Goal: Navigation & Orientation: Understand site structure

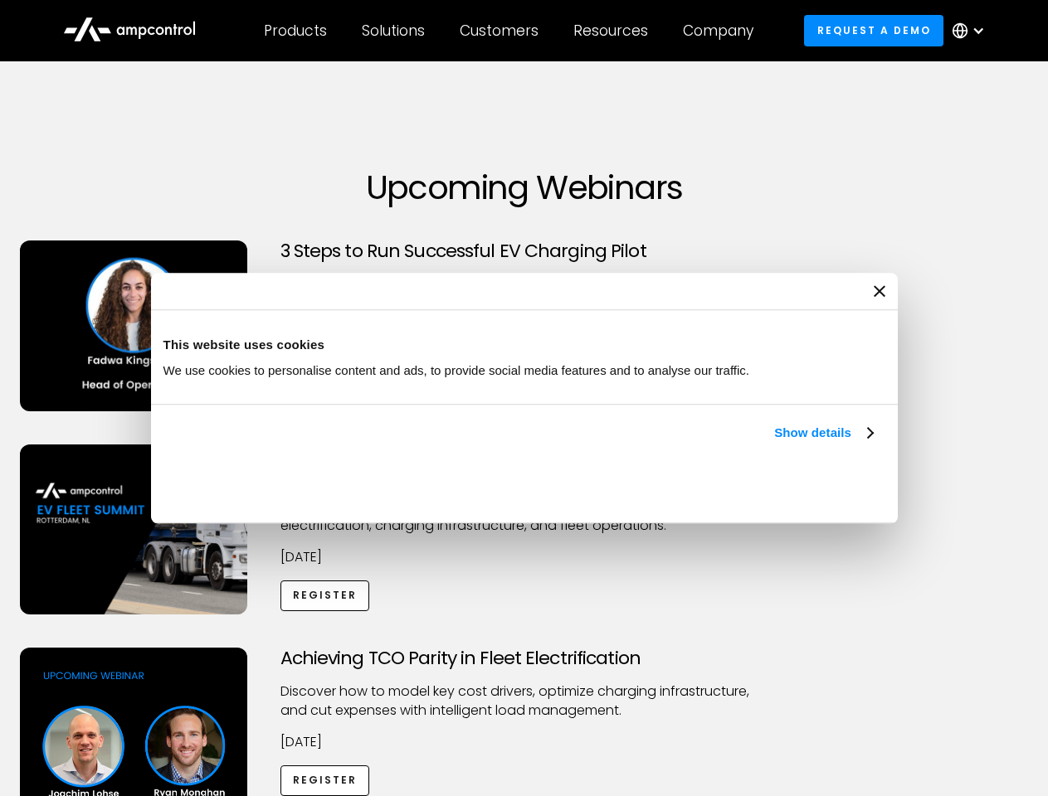
click at [774, 443] on link "Show details" at bounding box center [823, 433] width 98 height 20
click at [0, 0] on div "Necessary cookies help make a website usable by enabling basic functions like p…" at bounding box center [0, 0] width 0 height 0
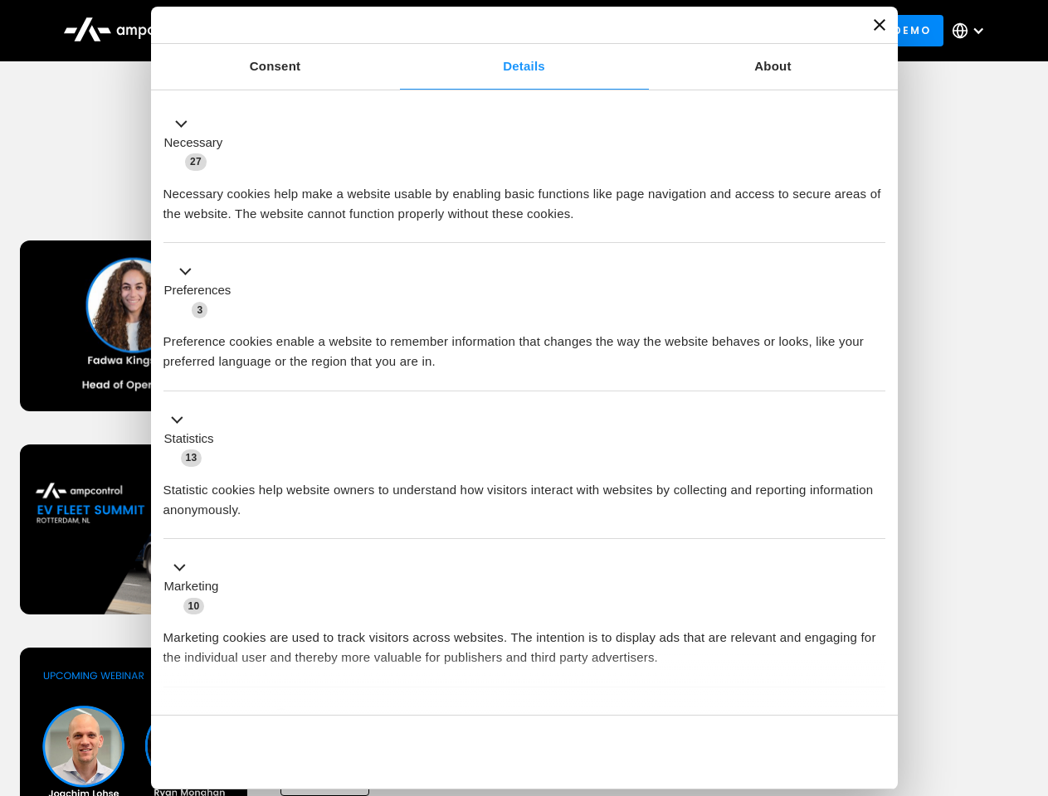
click at [885, 224] on div "Necessary cookies help make a website usable by enabling basic functions like p…" at bounding box center [524, 198] width 722 height 52
click at [510, 31] on div "Customers" at bounding box center [498, 31] width 79 height 18
click at [294, 31] on div "Products" at bounding box center [295, 31] width 63 height 18
click at [394, 31] on div "Solutions" at bounding box center [393, 31] width 63 height 18
click at [502, 31] on div "Customers" at bounding box center [498, 31] width 79 height 18
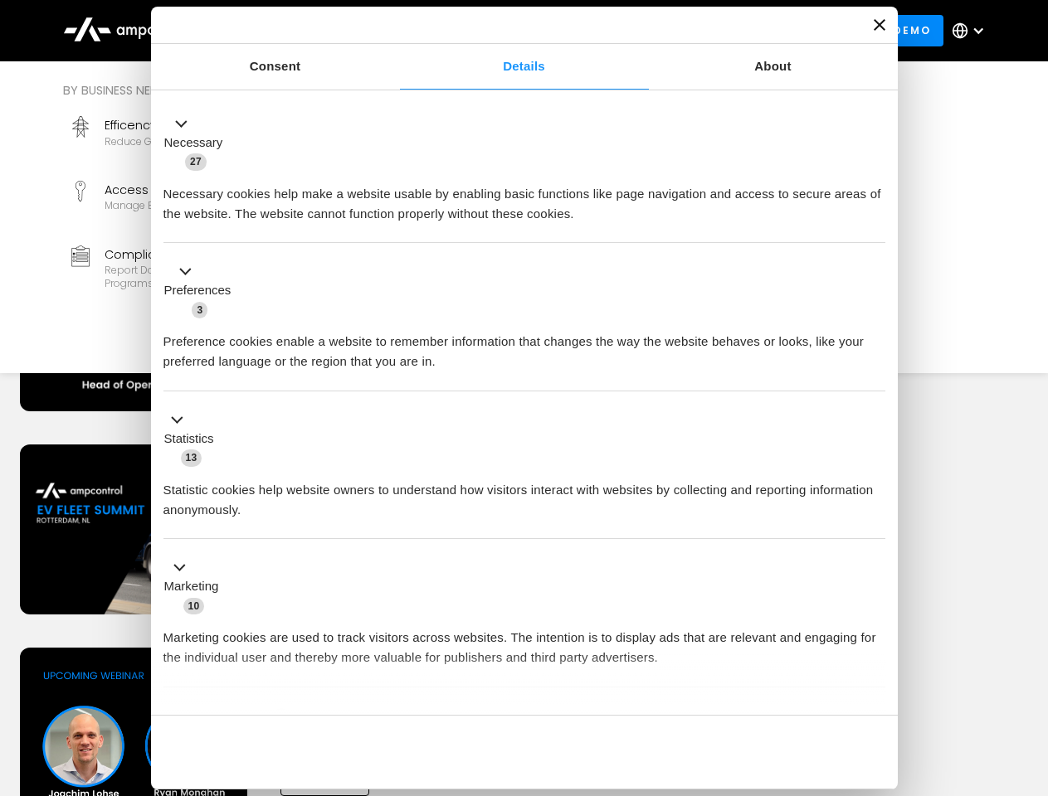
click at [614, 31] on div "Resources" at bounding box center [610, 31] width 75 height 18
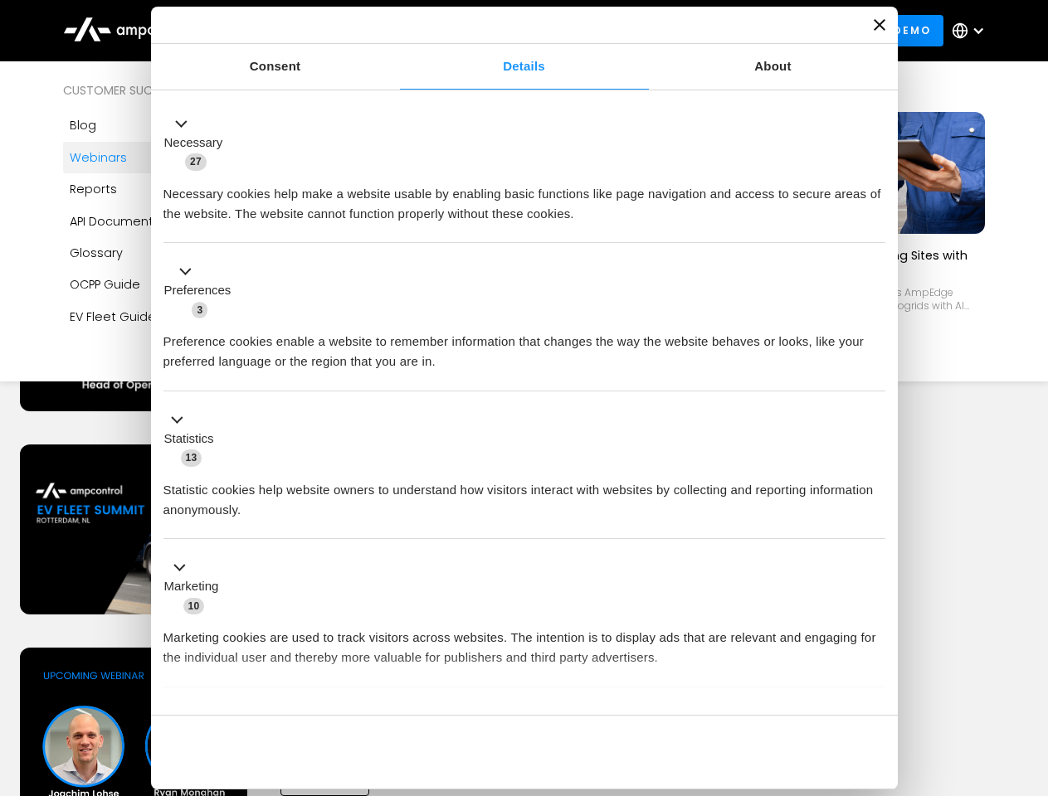
click at [723, 31] on div "Company" at bounding box center [718, 31] width 70 height 18
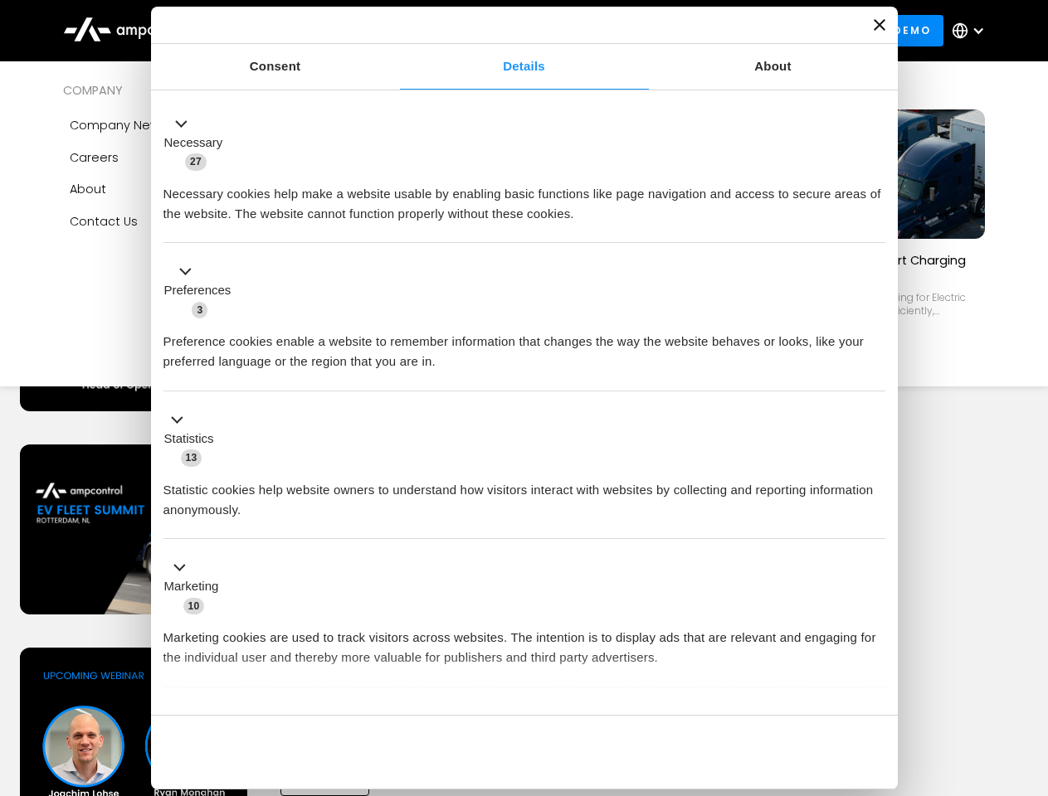
click at [972, 31] on div at bounding box center [977, 30] width 13 height 13
